Goal: Information Seeking & Learning: Check status

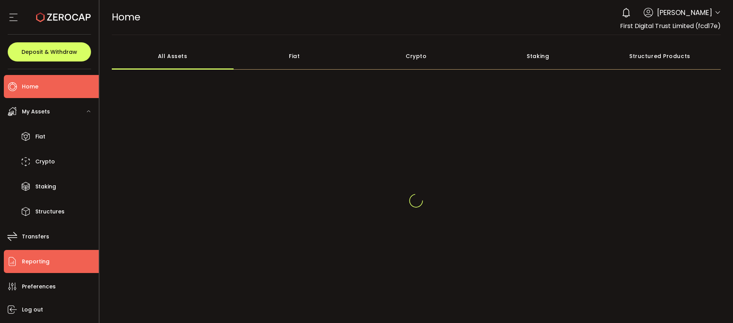
click at [54, 256] on li "Reporting" at bounding box center [51, 261] width 95 height 23
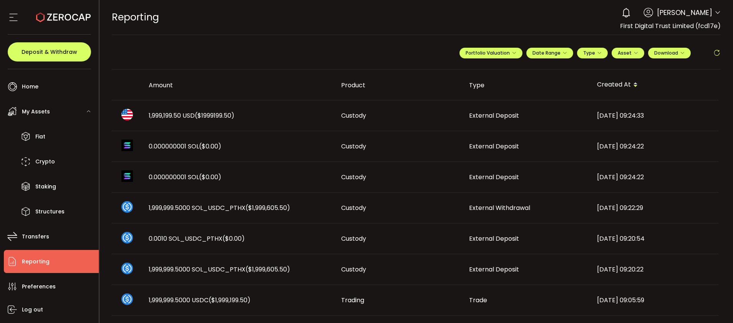
click at [212, 114] on span "($1999199.50)" at bounding box center [215, 115] width 40 height 9
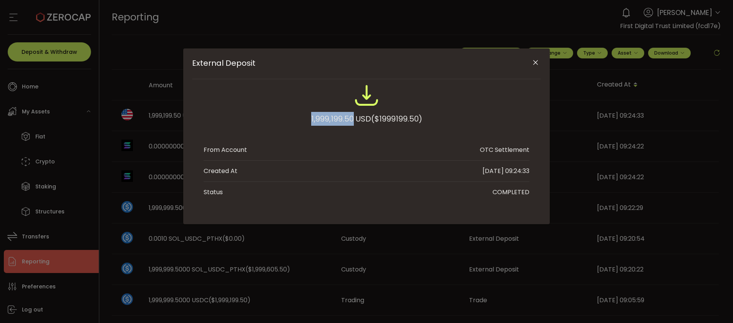
drag, startPoint x: 307, startPoint y: 119, endPoint x: 353, endPoint y: 117, distance: 46.1
click at [353, 117] on div "1,999,199.50 USD ($1999199.50)" at bounding box center [367, 108] width 326 height 50
copy div "1,999,199.50"
